Goal: Information Seeking & Learning: Compare options

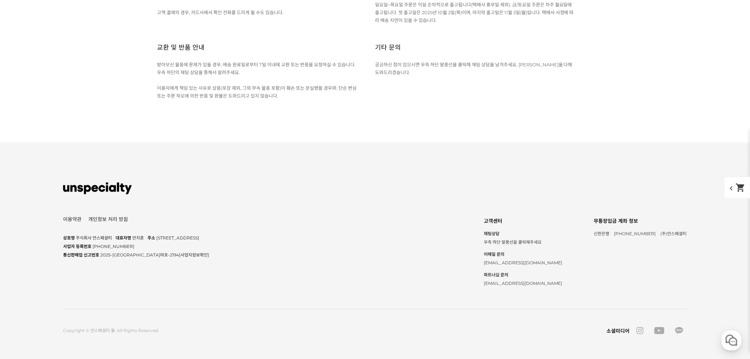
scroll to position [3386, 0]
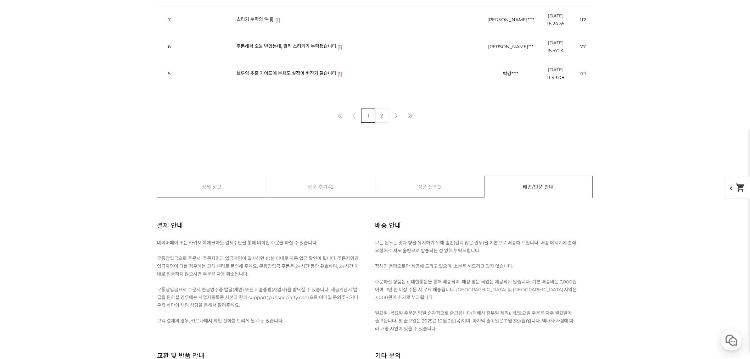
scroll to position [3346, 0]
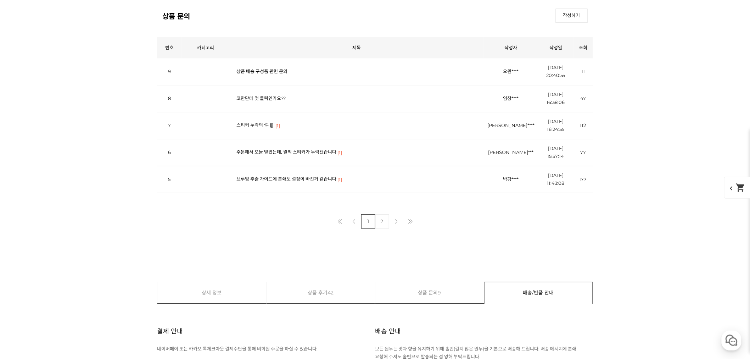
scroll to position [2835, 0]
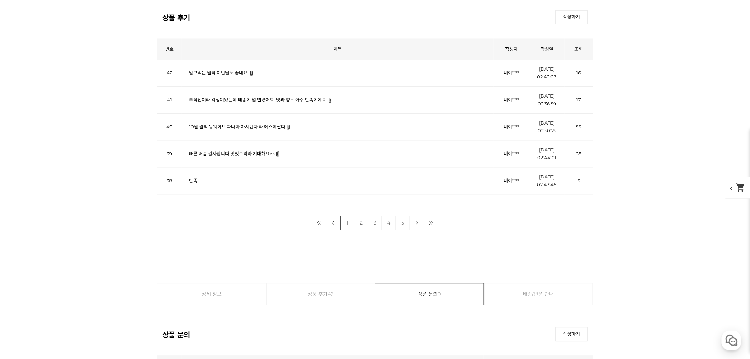
scroll to position [2874, 0]
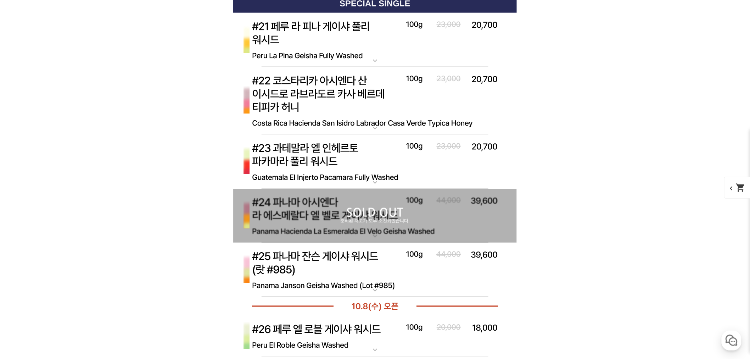
scroll to position [2559, 0]
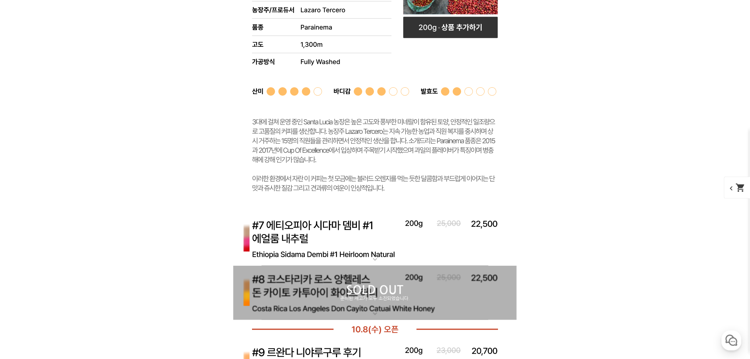
scroll to position [2283, 0]
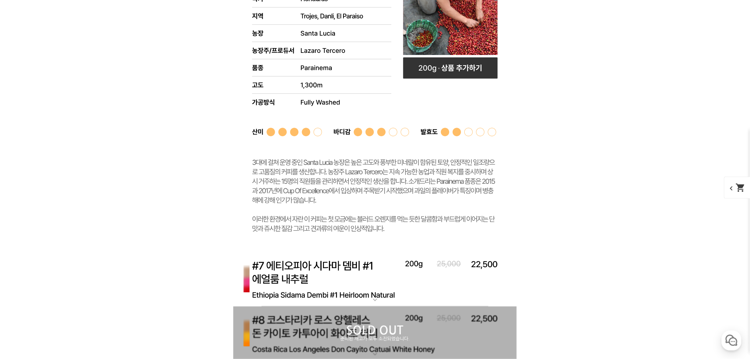
scroll to position [2638, 0]
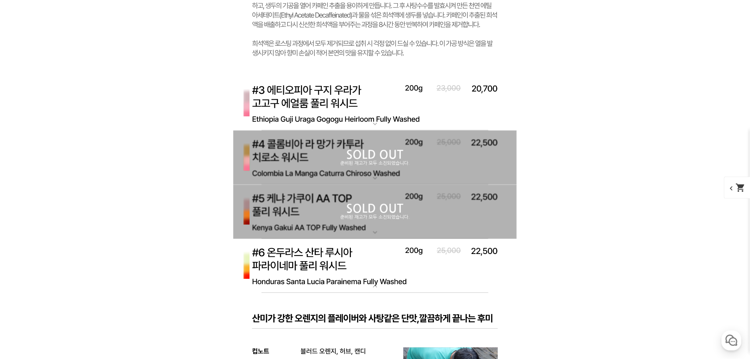
scroll to position [2795, 0]
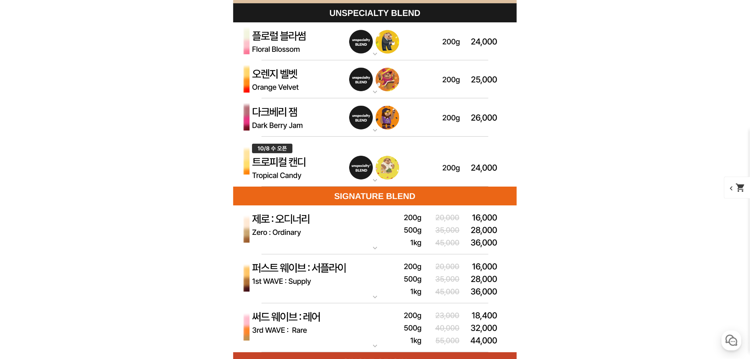
scroll to position [2086, 0]
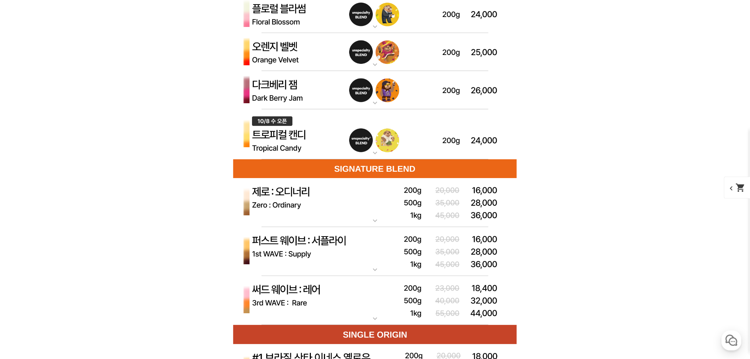
click at [273, 89] on img at bounding box center [374, 90] width 283 height 38
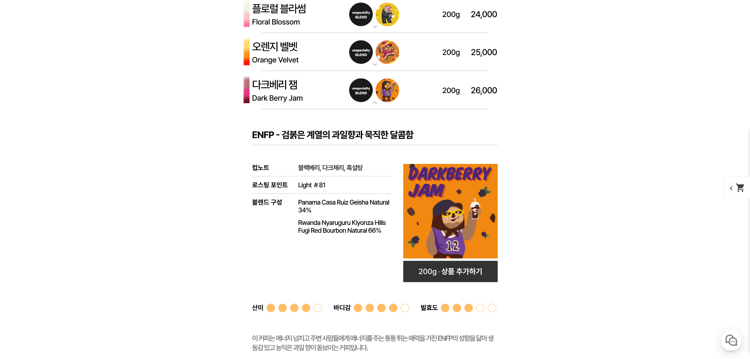
drag, startPoint x: 273, startPoint y: 89, endPoint x: 275, endPoint y: 93, distance: 4.1
click at [275, 93] on img at bounding box center [374, 90] width 283 height 38
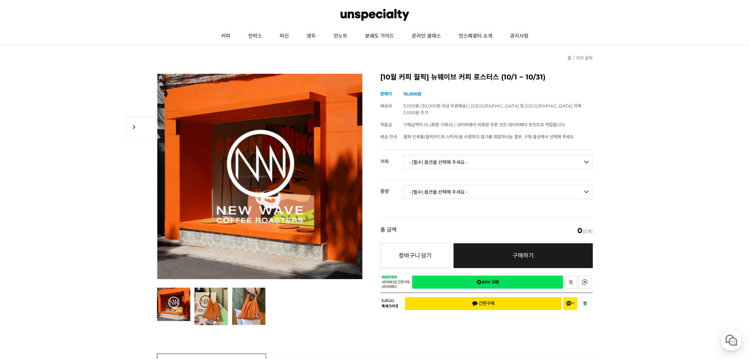
scroll to position [0, 0]
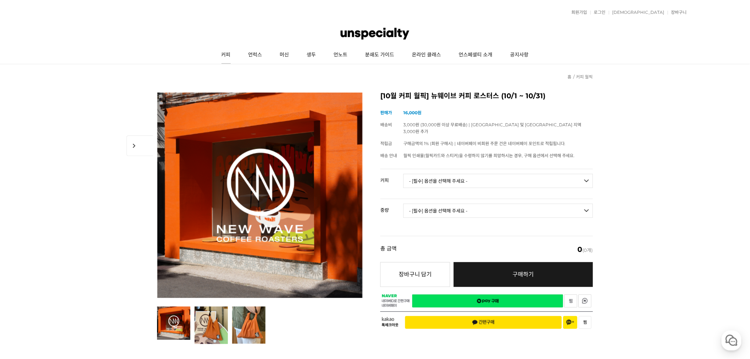
click at [231, 54] on link "커피" at bounding box center [226, 55] width 27 height 18
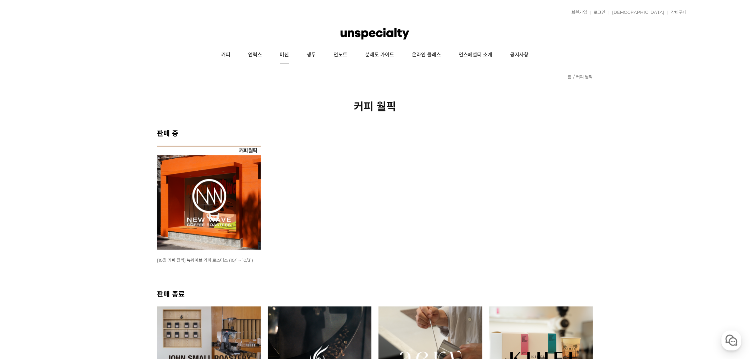
click at [296, 54] on link "머신" at bounding box center [284, 55] width 27 height 18
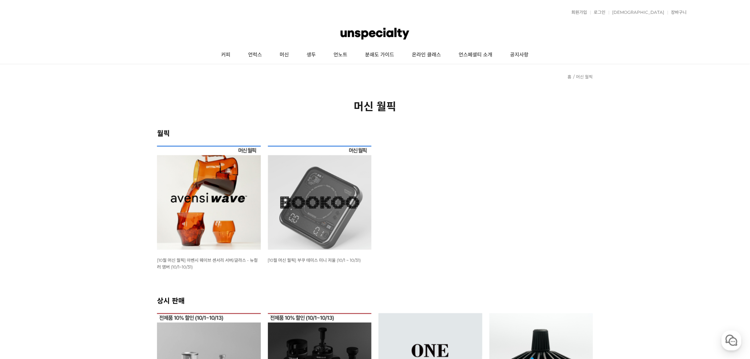
click at [183, 192] on img at bounding box center [209, 198] width 104 height 104
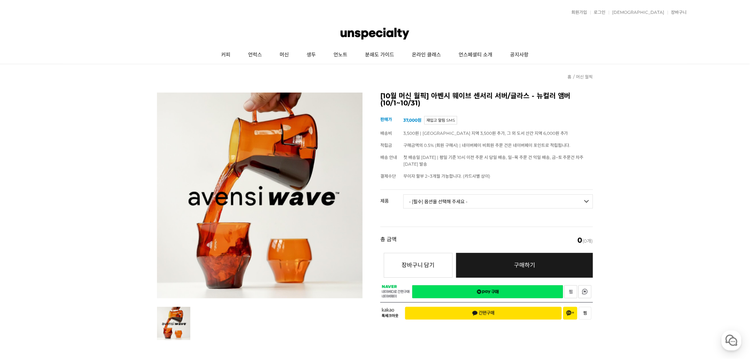
click at [472, 204] on select "- [필수] 옵션을 선택해 주세요 - ------------------- 웨이브 앰버 3종 세트 사이클론 센서리 서버 앰버 [품절] 알토 글라…" at bounding box center [498, 201] width 190 height 14
drag, startPoint x: 467, startPoint y: 195, endPoint x: 461, endPoint y: 208, distance: 13.6
click at [462, 207] on select "- [필수] 옵션을 선택해 주세요 - ------------------- 웨이브 앰버 3종 세트 사이클론 센서리 서버 앰버 [품절] 알토 글라…" at bounding box center [498, 201] width 190 height 14
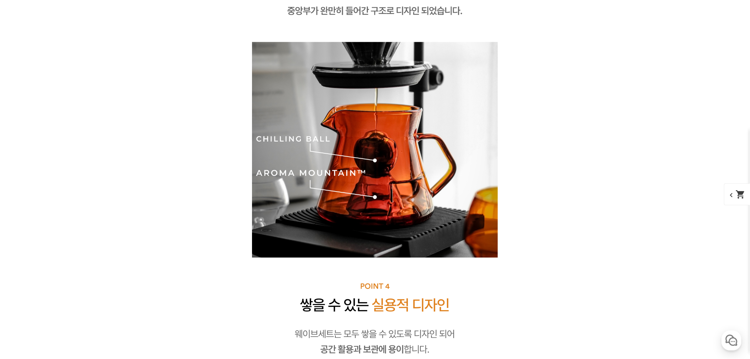
scroll to position [3547, 0]
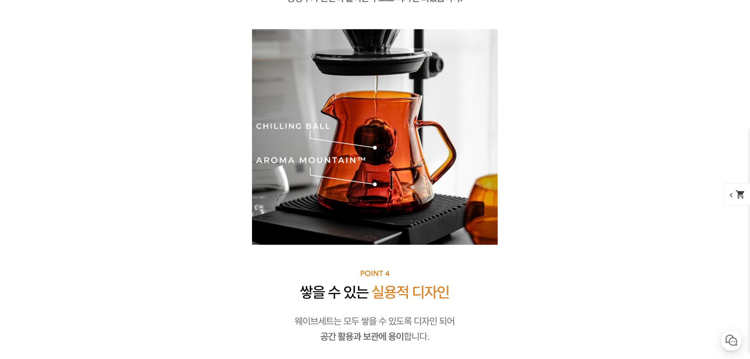
drag, startPoint x: 506, startPoint y: 235, endPoint x: 511, endPoint y: 232, distance: 5.4
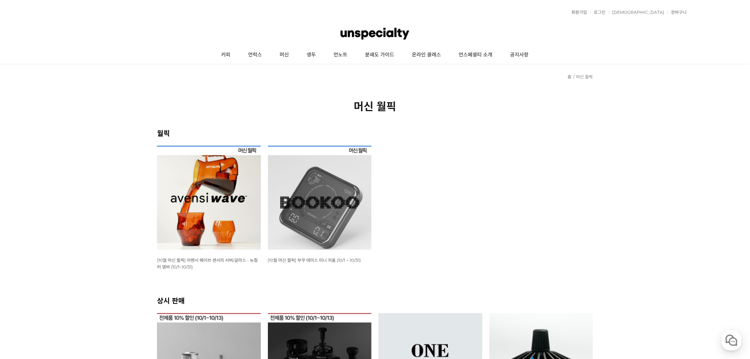
click at [357, 214] on img at bounding box center [320, 198] width 104 height 104
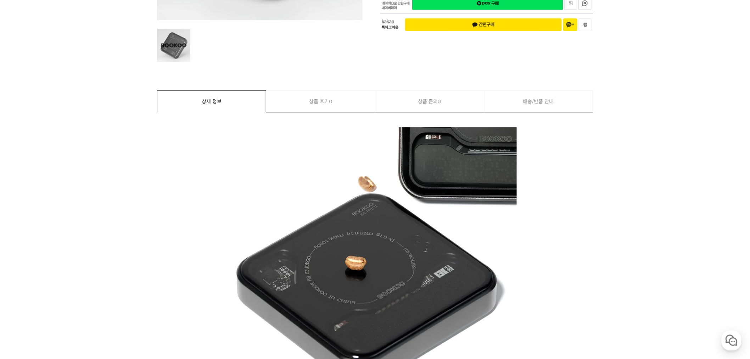
scroll to position [157, 0]
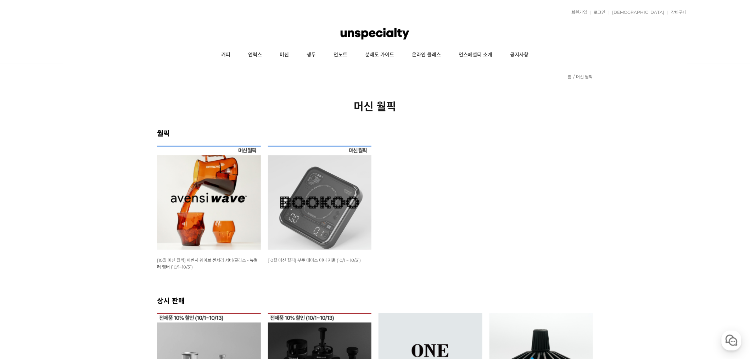
scroll to position [157, 0]
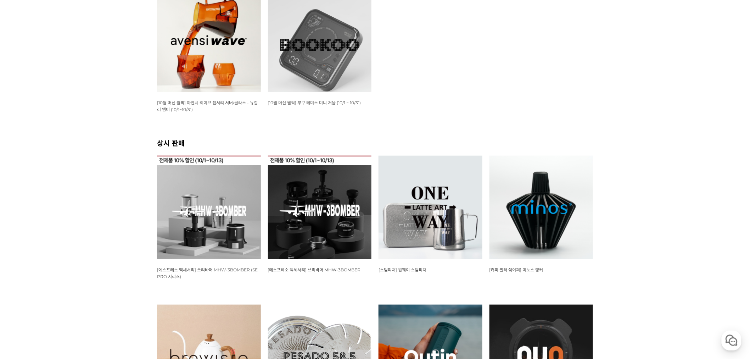
click at [553, 204] on img at bounding box center [541, 208] width 104 height 104
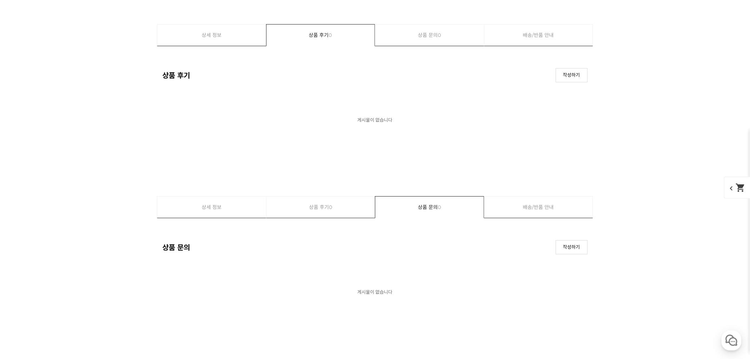
scroll to position [4409, 0]
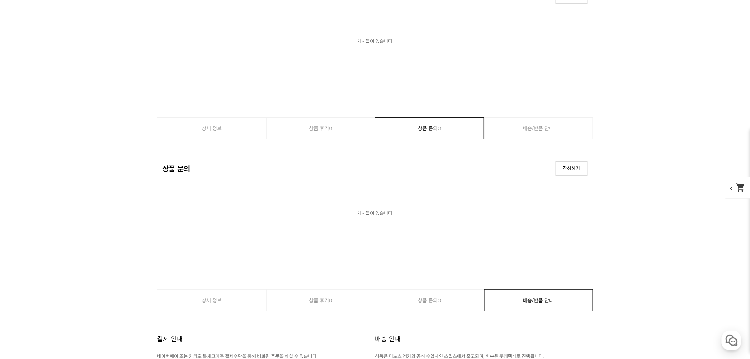
drag, startPoint x: 452, startPoint y: 279, endPoint x: 461, endPoint y: 288, distance: 12.8
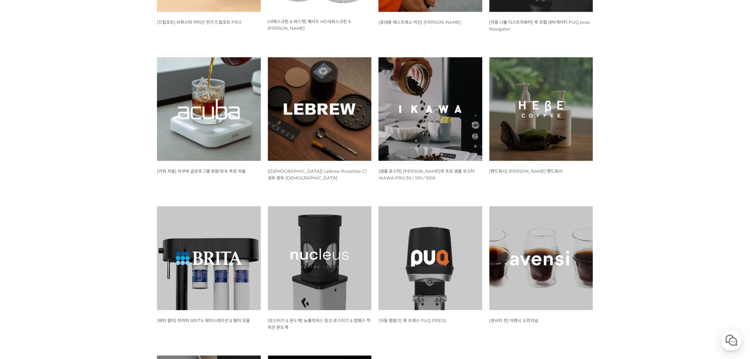
scroll to position [551, 0]
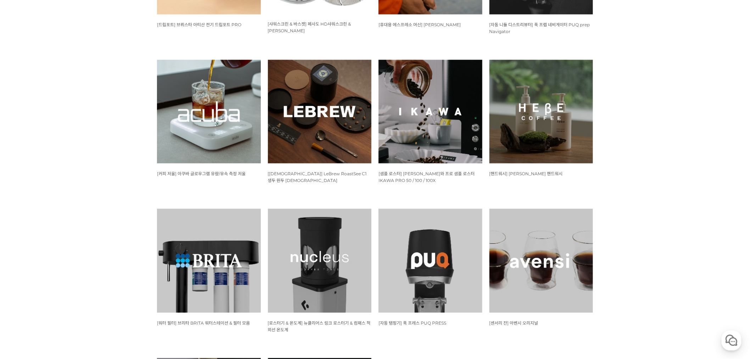
click at [331, 116] on img at bounding box center [320, 112] width 104 height 104
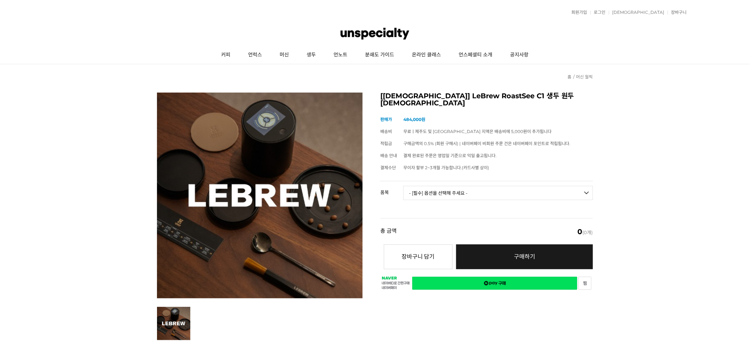
click at [494, 190] on select "- [필수] 옵션을 선택해 주세요 - ------------------- RoastSee C1 생두 원두 색도계 이동형 캐리어" at bounding box center [498, 193] width 190 height 14
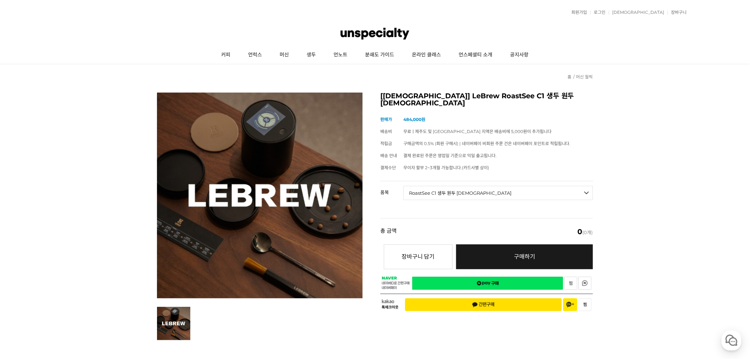
click at [403, 186] on select "- [필수] 옵션을 선택해 주세요 - ------------------- RoastSee C1 생두 원두 색도계 이동형 캐리어" at bounding box center [498, 193] width 190 height 14
select select "*"
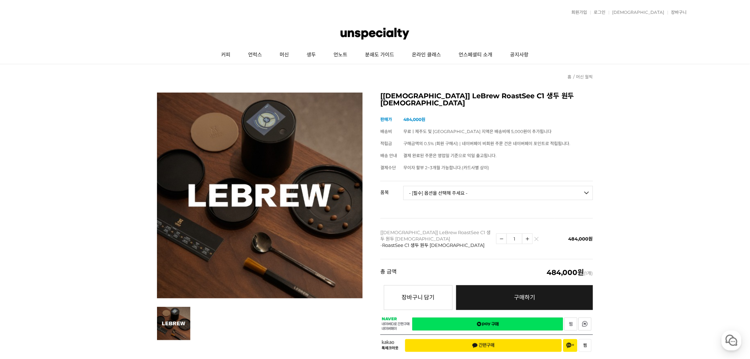
click at [532, 233] on img at bounding box center [527, 238] width 10 height 10
type input "2"
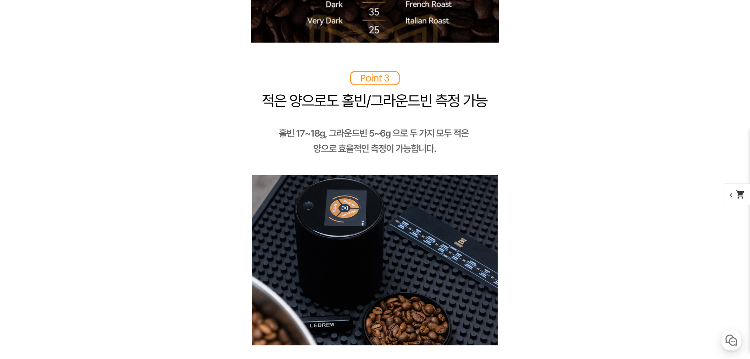
scroll to position [2122, 0]
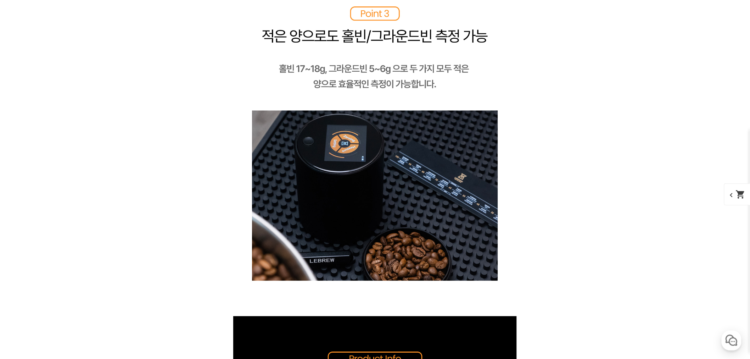
drag, startPoint x: 501, startPoint y: 147, endPoint x: 496, endPoint y: 146, distance: 5.3
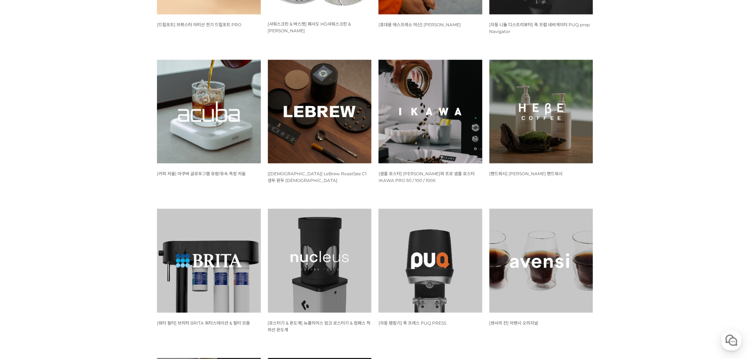
click at [435, 136] on img at bounding box center [430, 112] width 104 height 104
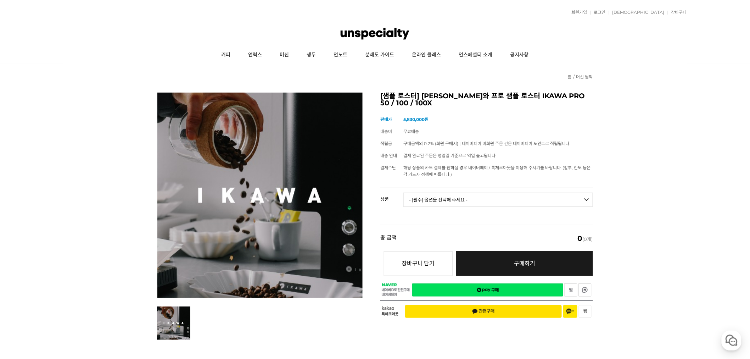
click at [471, 192] on select "- [필수] 옵션을 선택해 주세요 - ------------------- 이카와 프로 샘플 로스터 PRO 50 [품절] 이카와 프로 샘플 로스…" at bounding box center [498, 199] width 190 height 14
click at [403, 192] on select "- [필수] 옵션을 선택해 주세요 - ------------------- 이카와 프로 샘플 로스터 PRO 50 [품절] 이카와 프로 샘플 로스…" at bounding box center [498, 199] width 190 height 14
select select "*"
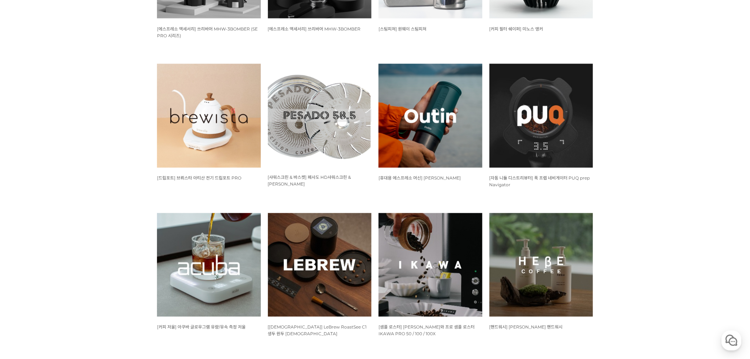
scroll to position [394, 0]
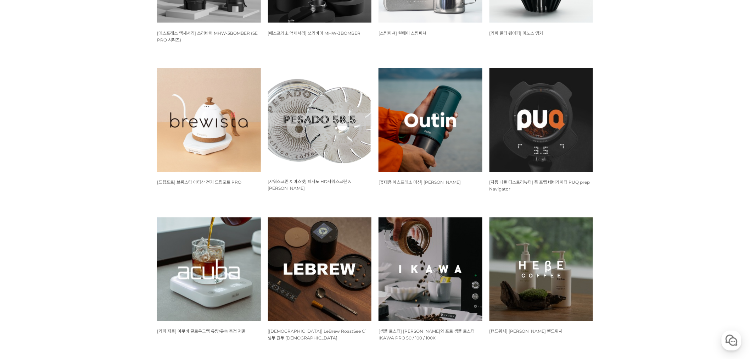
click at [428, 136] on img at bounding box center [430, 120] width 104 height 104
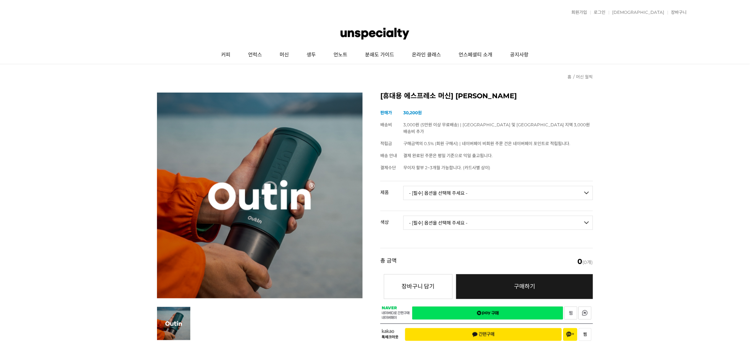
click at [459, 188] on select "- [필수] 옵션을 선택해 주세요 - ------------------- 아우틴 나노 휴대용 에스프레소 머신 아우틴 나노 트래블러 기프트박스 …" at bounding box center [498, 193] width 190 height 14
select select "아우틴 나노 휴대용 에스프레소 머신"
click at [403, 186] on select "- [필수] 옵션을 선택해 주세요 - ------------------- 아우틴 나노 휴대용 에스프레소 머신 아우틴 나노 트래블러 기프트박스 …" at bounding box center [498, 193] width 190 height 14
click at [512, 215] on select "- [필수] 옵션을 선택해 주세요 - ------------------- 스페이스 그레이 아우틴 틸 [품절] 펄 화이트 [품절] 포레스트 그린…" at bounding box center [498, 222] width 190 height 14
select select "스페이스 그레이"
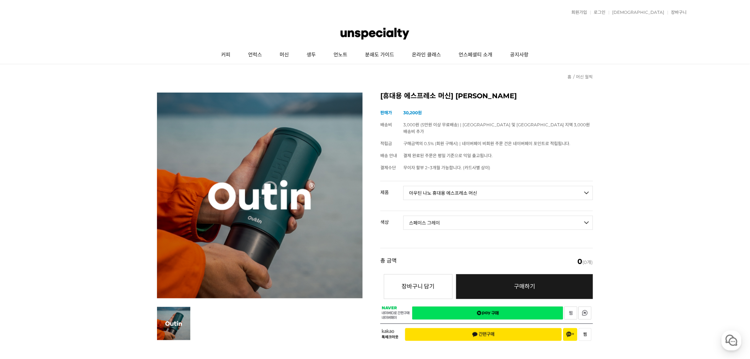
click at [403, 215] on select "- [필수] 옵션을 선택해 주세요 - ------------------- 스페이스 그레이 아우틴 틸 [품절] 펄 화이트 [품절] 포레스트 그린…" at bounding box center [498, 222] width 190 height 14
select select "*"
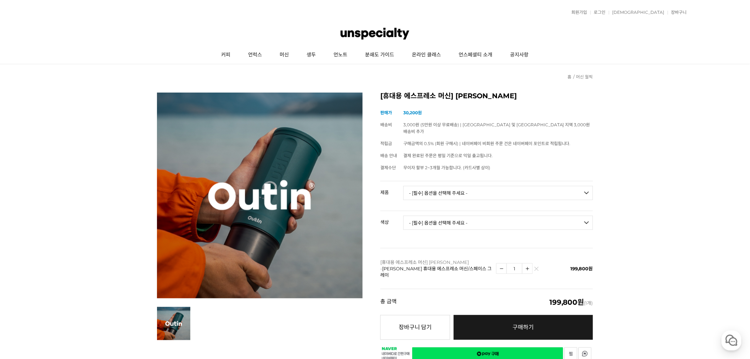
drag, startPoint x: 540, startPoint y: 260, endPoint x: 540, endPoint y: 252, distance: 7.8
click at [541, 255] on td "1" at bounding box center [525, 268] width 58 height 41
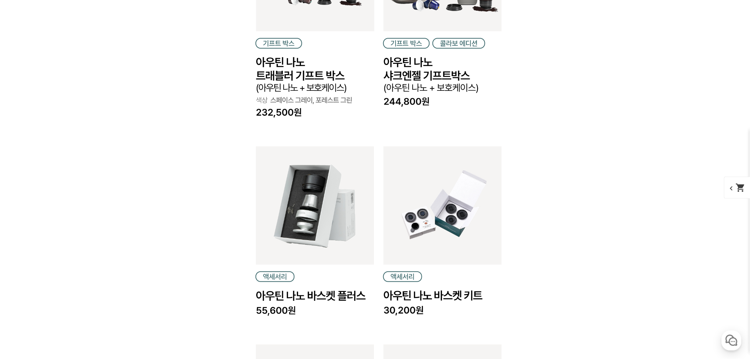
scroll to position [1147, 0]
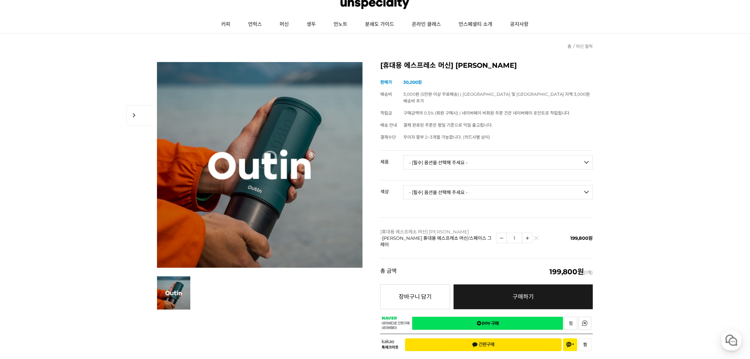
scroll to position [0, 0]
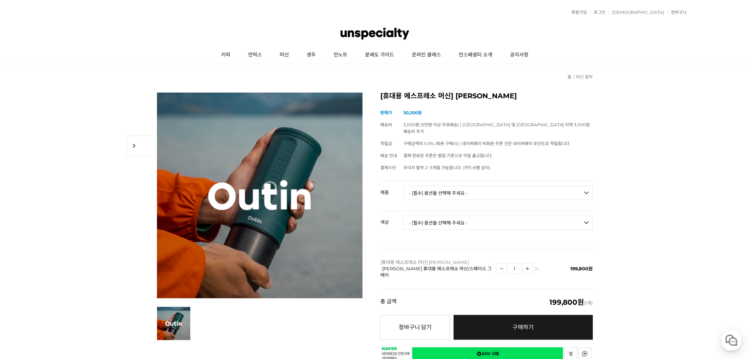
click at [437, 186] on select "- [필수] 옵션을 선택해 주세요 - ------------------- 아우틴 나노 휴대용 에스프레소 머신 아우틴 나노 트래블러 기프트박스 …" at bounding box center [498, 193] width 190 height 14
drag, startPoint x: 607, startPoint y: 168, endPoint x: 609, endPoint y: 171, distance: 3.6
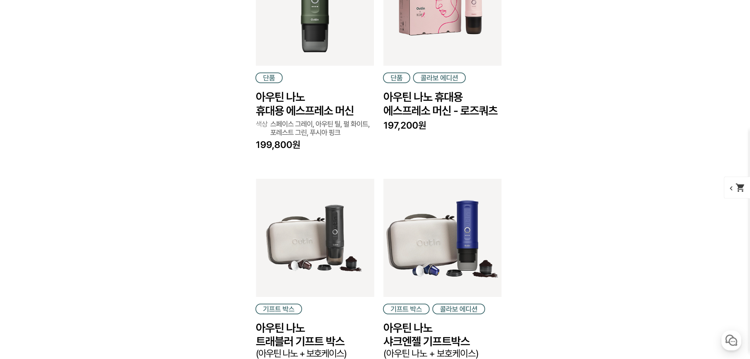
scroll to position [911, 0]
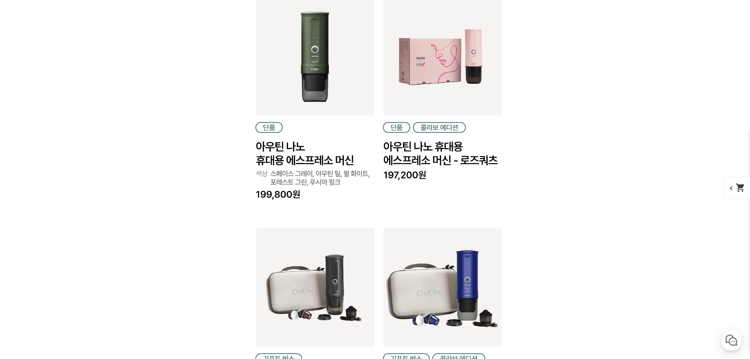
click at [457, 71] on img at bounding box center [374, 177] width 283 height 1355
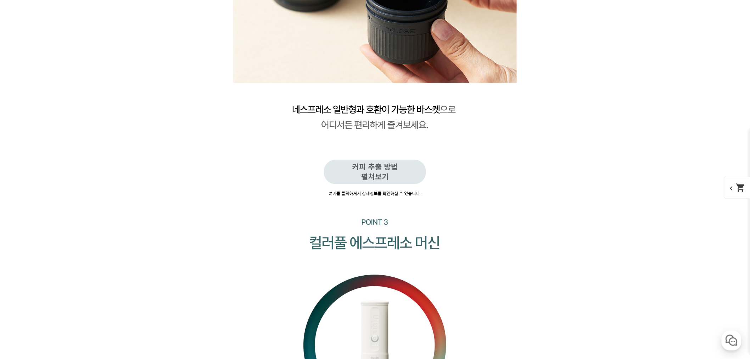
scroll to position [5359, 0]
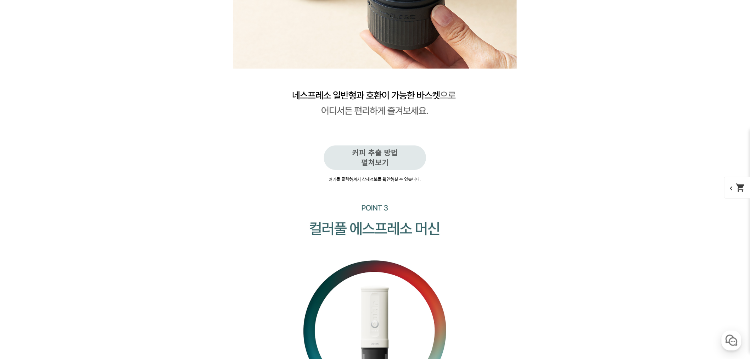
click at [384, 154] on img at bounding box center [374, 157] width 283 height 54
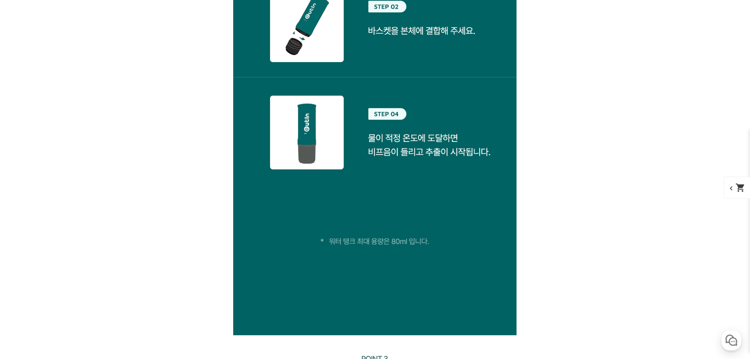
scroll to position [6068, 0]
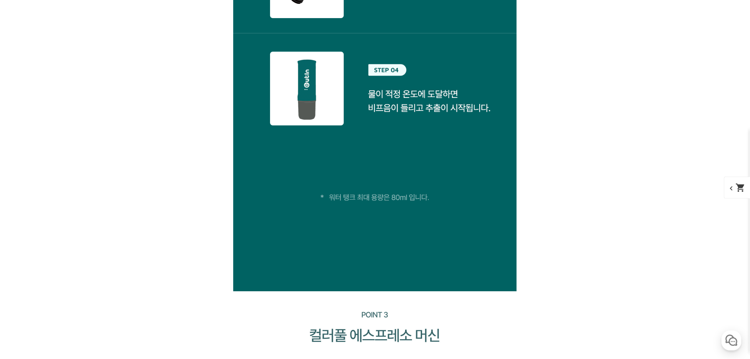
click at [418, 93] on img at bounding box center [374, 162] width 283 height 258
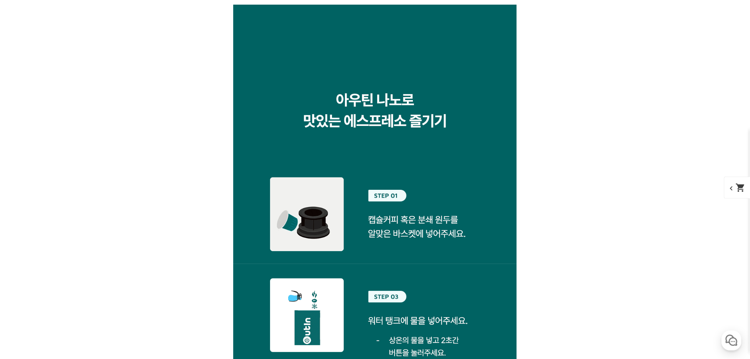
scroll to position [5399, 0]
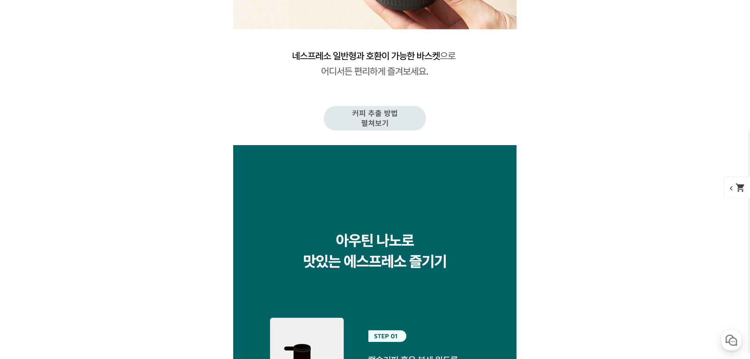
click at [381, 124] on img at bounding box center [374, 118] width 283 height 54
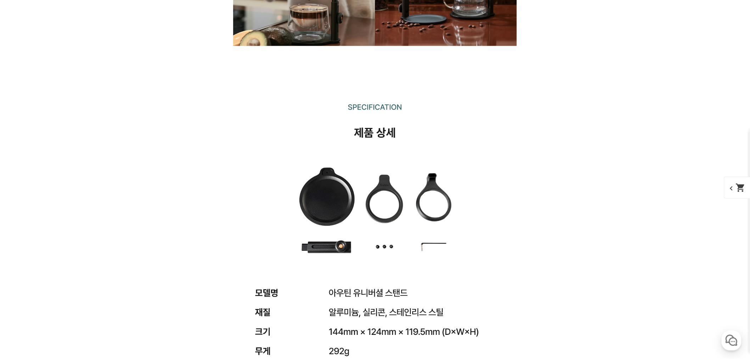
scroll to position [11619, 0]
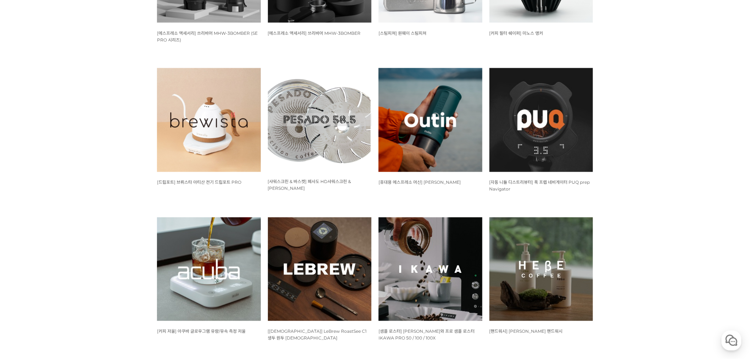
click at [223, 256] on img at bounding box center [209, 269] width 104 height 104
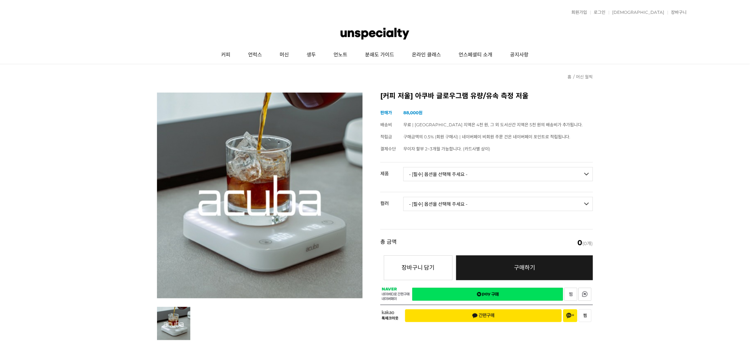
click at [460, 171] on select "- [필수] 옵션을 선택해 주세요 - ------------------- 아쿠바 글로우그램 유량/유속 측정 저울" at bounding box center [498, 174] width 190 height 14
click at [371, 201] on div "[커피 저울] 아쿠바 글로우그램 유량/유속 측정 저울 (해외배송 가능 상품) 기본 정보 상품명 [커피 저울] 아쿠바 글로우그램 유량/유속 측정…" at bounding box center [375, 215] width 436 height 247
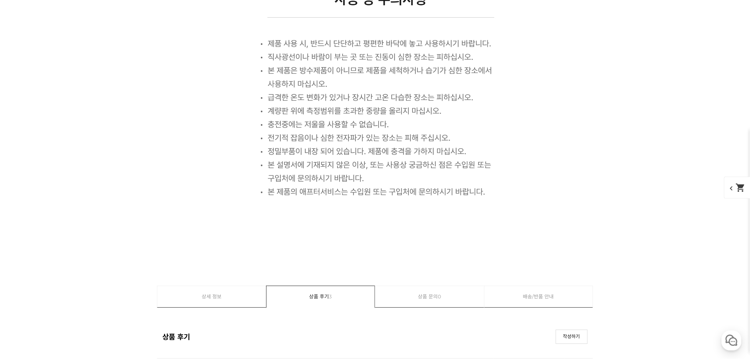
scroll to position [3000, 0]
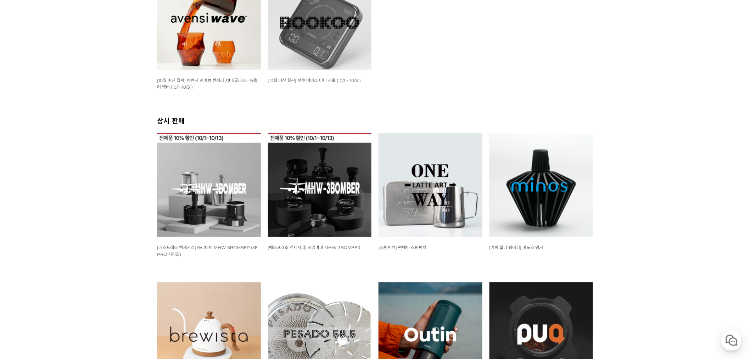
scroll to position [79, 0]
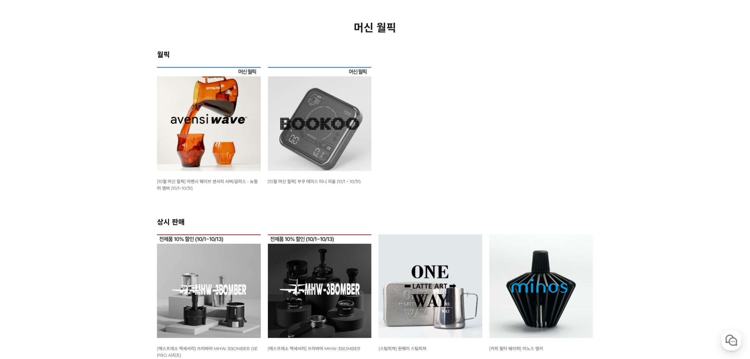
click at [334, 119] on img at bounding box center [320, 119] width 104 height 104
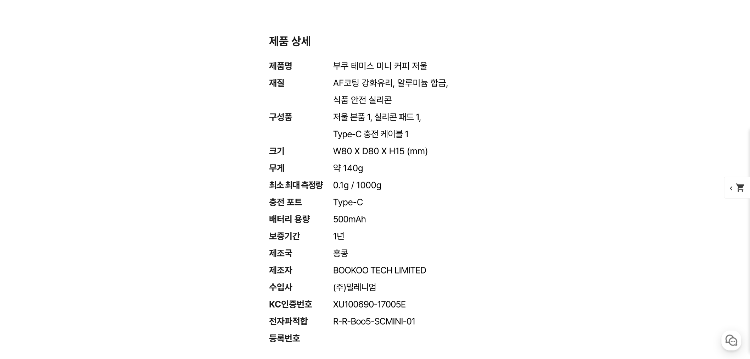
scroll to position [5275, 0]
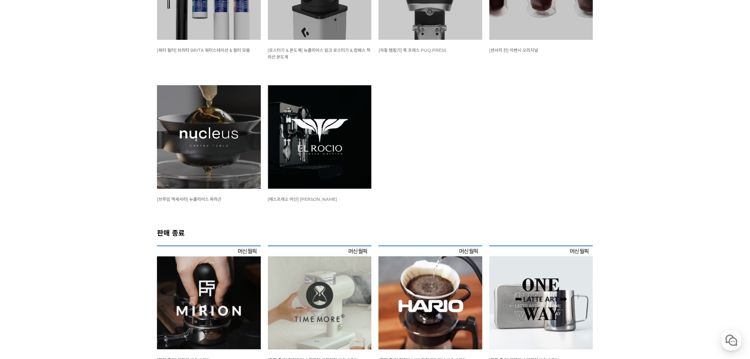
scroll to position [827, 0]
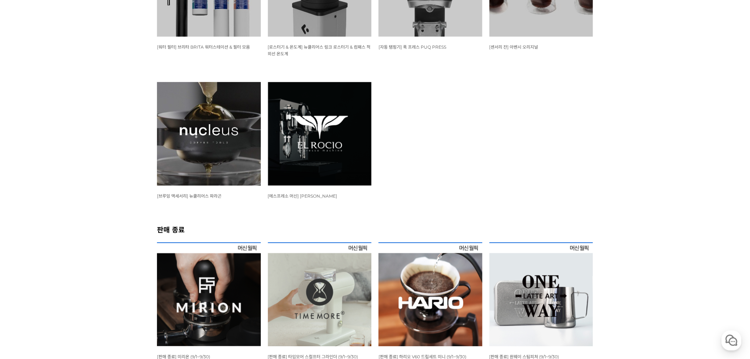
click at [194, 150] on img at bounding box center [209, 134] width 104 height 104
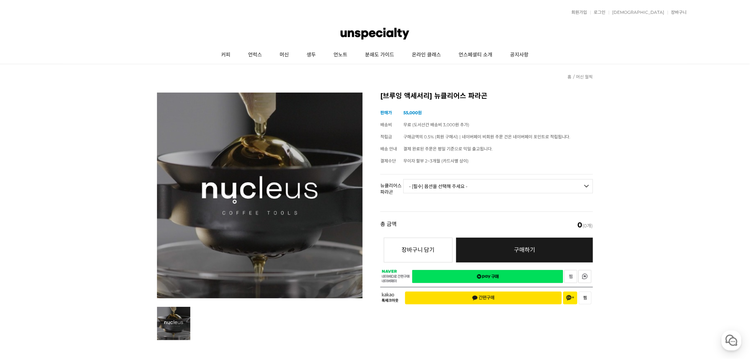
click at [468, 186] on select "- [필수] 옵션을 선택해 주세요 - ------------------- 브루어 세트 V.2 브루어 칠링락 에스프레소 세트 에스프레소 칠링락" at bounding box center [498, 186] width 190 height 14
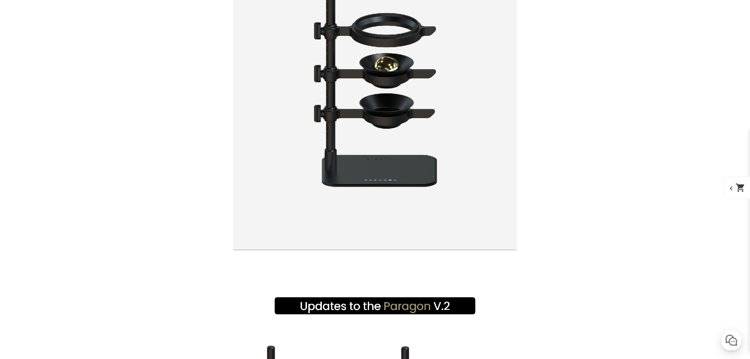
scroll to position [5984, 0]
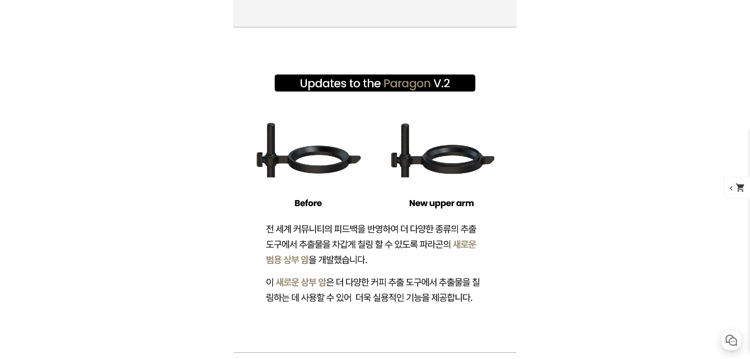
drag, startPoint x: 579, startPoint y: 222, endPoint x: 582, endPoint y: 218, distance: 5.8
drag, startPoint x: 582, startPoint y: 218, endPoint x: 603, endPoint y: 308, distance: 92.2
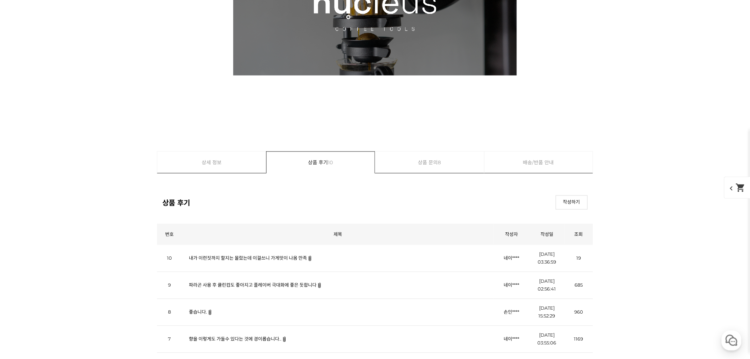
scroll to position [9448, 0]
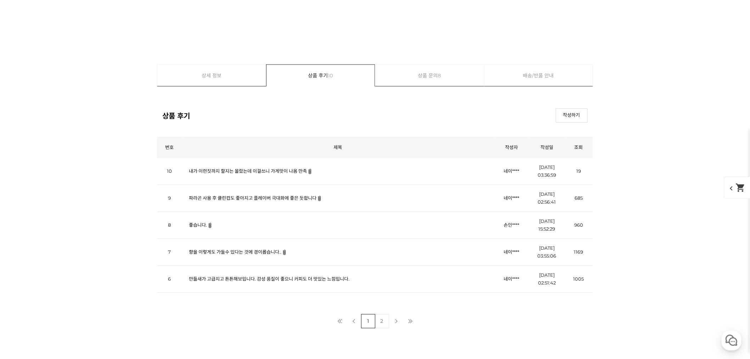
drag, startPoint x: 369, startPoint y: 199, endPoint x: 364, endPoint y: 202, distance: 5.7
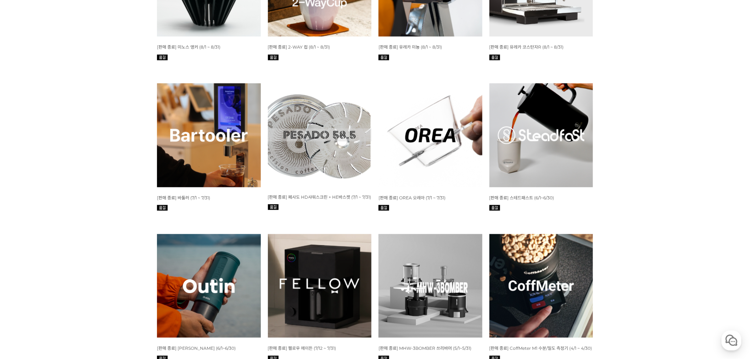
scroll to position [1299, 0]
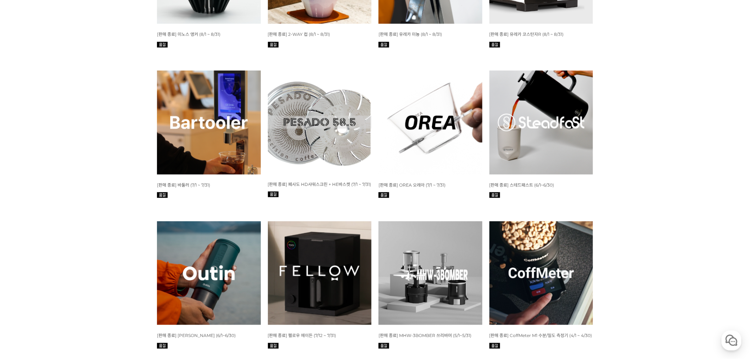
click at [317, 221] on img at bounding box center [320, 273] width 104 height 104
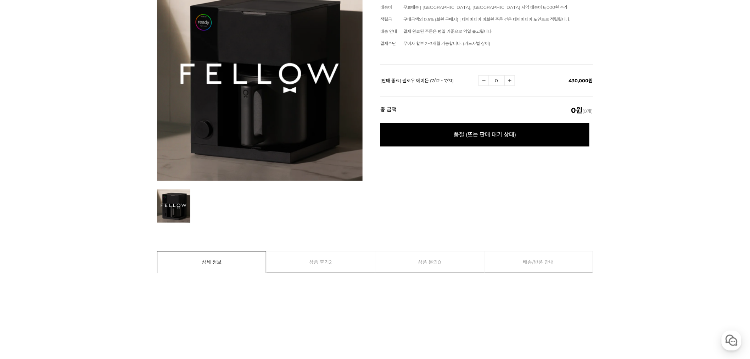
scroll to position [236, 0]
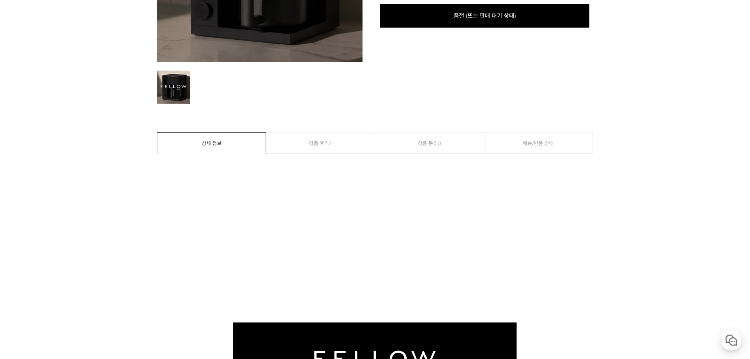
click at [331, 144] on span "2" at bounding box center [330, 143] width 3 height 21
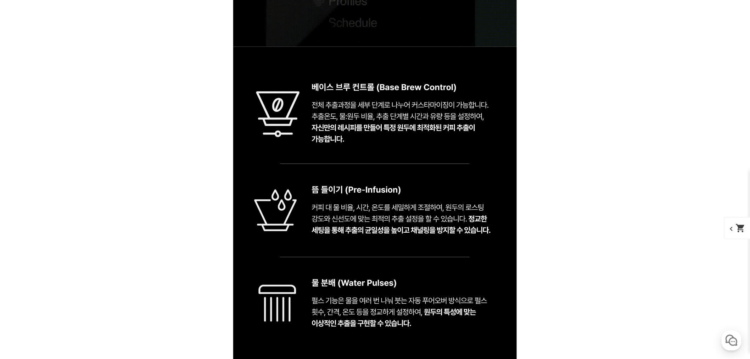
scroll to position [2580, 0]
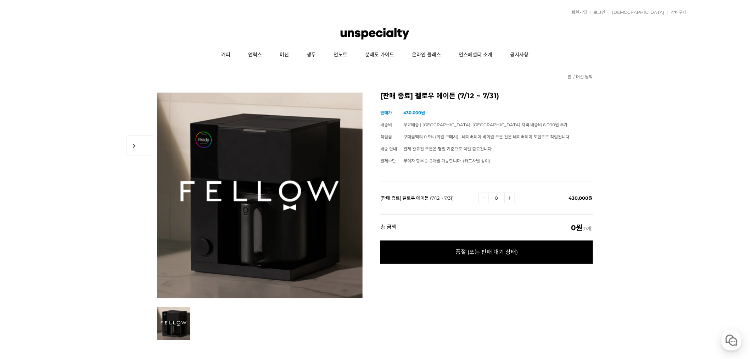
drag, startPoint x: 605, startPoint y: 176, endPoint x: 622, endPoint y: 176, distance: 16.7
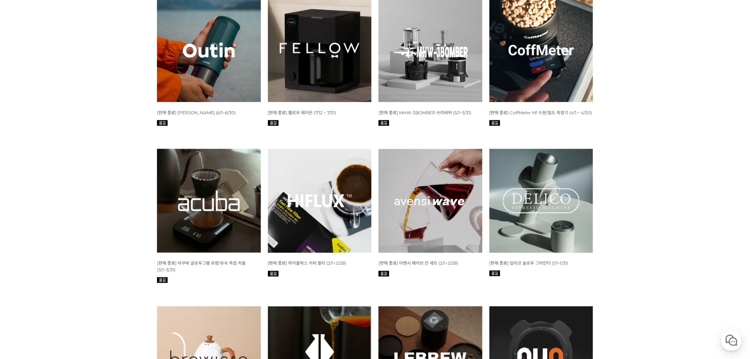
scroll to position [1552, 0]
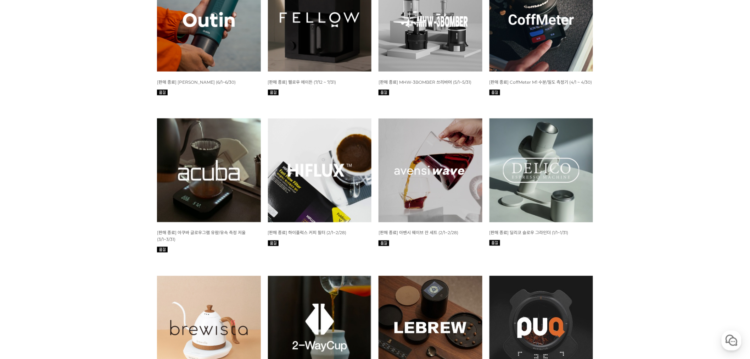
click at [318, 181] on img at bounding box center [320, 170] width 104 height 104
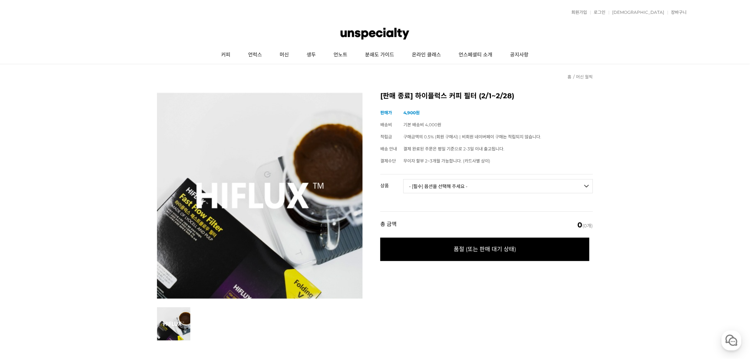
click at [461, 185] on select "- [필수] 옵션을 선택해 주세요 - ------------------- 하이플럭스 폴딩 V필터 (50매) [품절] 하이플럭스 웨이브 필터 1…" at bounding box center [498, 186] width 190 height 14
click at [403, 179] on select "- [필수] 옵션을 선택해 주세요 - ------------------- 하이플럭스 폴딩 V필터 (50매) [품절] 하이플럭스 웨이브 필터 1…" at bounding box center [498, 186] width 190 height 14
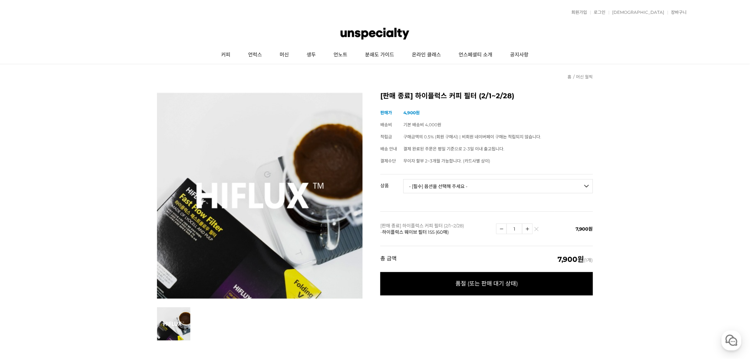
click at [459, 190] on select "- [필수] 옵션을 선택해 주세요 - ------------------- 하이플럭스 폴딩 V필터 (50매) [품절] 하이플럭스 웨이브 필터 1…" at bounding box center [498, 186] width 190 height 14
click at [403, 179] on select "- [필수] 옵션을 선택해 주세요 - ------------------- 하이플럭스 폴딩 V필터 (50매) [품절] 하이플럭스 웨이브 필터 1…" at bounding box center [498, 186] width 190 height 14
select select "*"
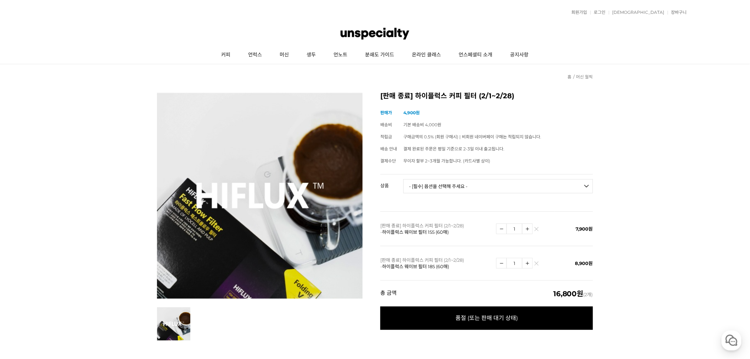
click at [537, 230] on img at bounding box center [536, 231] width 4 height 4
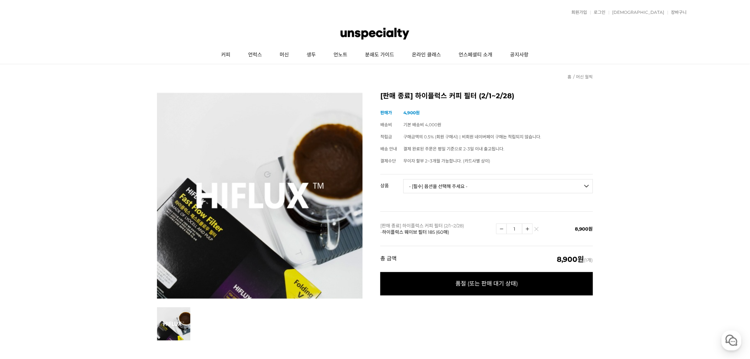
click at [537, 225] on td "1" at bounding box center [525, 228] width 58 height 34
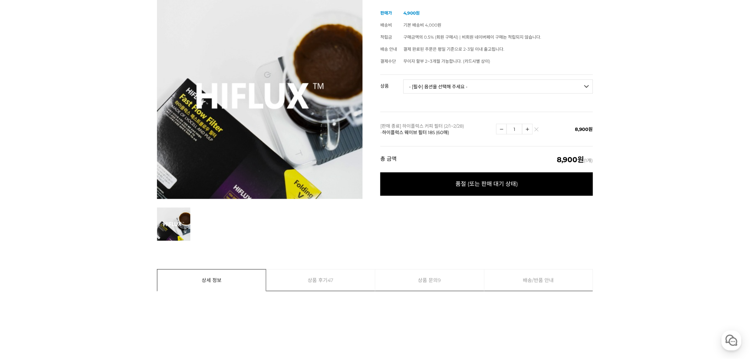
scroll to position [275, 0]
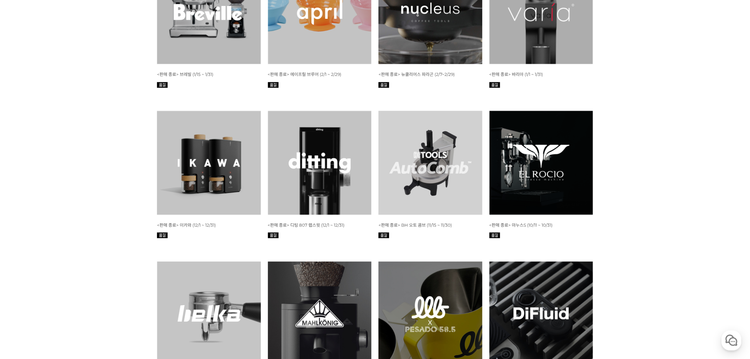
scroll to position [2804, 0]
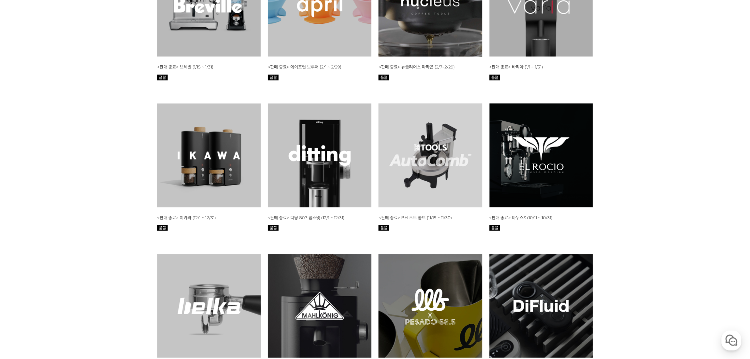
click at [443, 63] on div "WISH ADD OPTION 상품명 : <판매 종료> 뉴클리어스 파라곤 (2/7~2/29) 판매가 : 45,000원" at bounding box center [430, 17] width 104 height 128
click at [442, 48] on img at bounding box center [430, 5] width 104 height 104
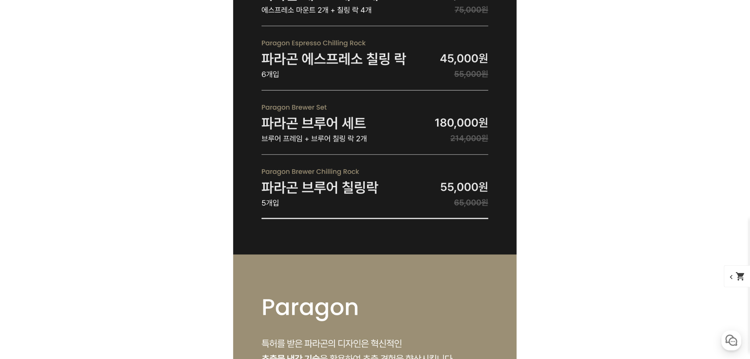
scroll to position [1890, 0]
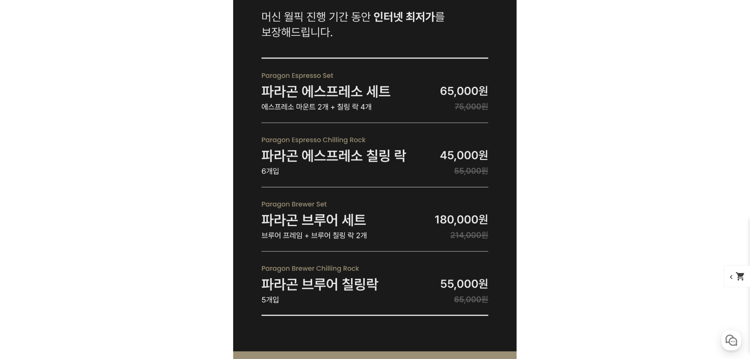
drag, startPoint x: 565, startPoint y: 111, endPoint x: 597, endPoint y: 111, distance: 31.9
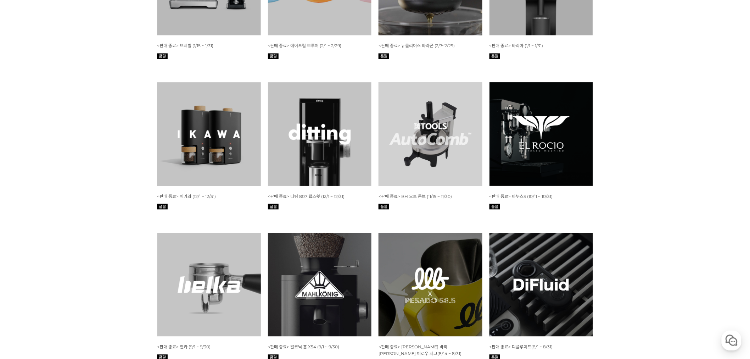
scroll to position [2828, 0]
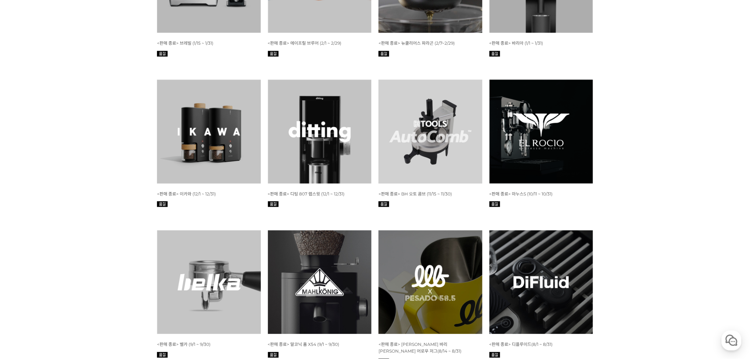
click at [176, 147] on img at bounding box center [209, 131] width 104 height 104
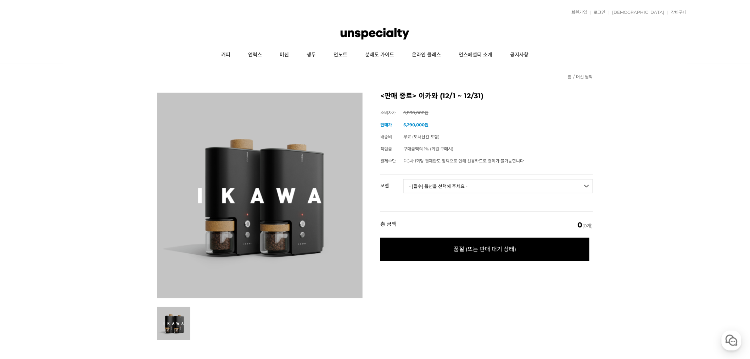
click at [441, 189] on select "- [필수] 옵션을 선택해 주세요 - ------------------- 이카와 Pro 50 이카와 Pro 100" at bounding box center [498, 186] width 190 height 14
click at [403, 179] on select "- [필수] 옵션을 선택해 주세요 - ------------------- 이카와 Pro 50 이카와 Pro 100" at bounding box center [498, 186] width 190 height 14
select select "*"
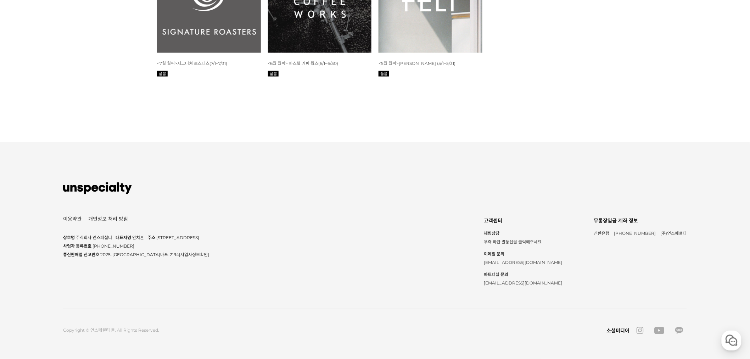
scroll to position [2401, 0]
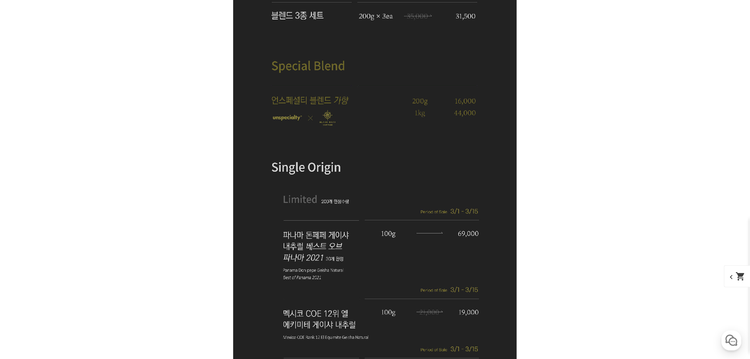
scroll to position [2323, 0]
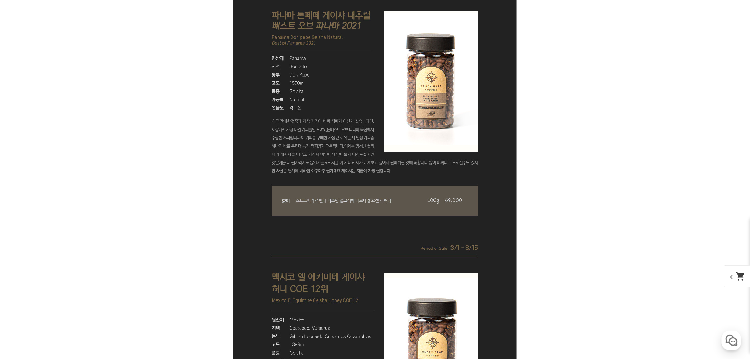
scroll to position [4685, 0]
